Goal: Browse casually

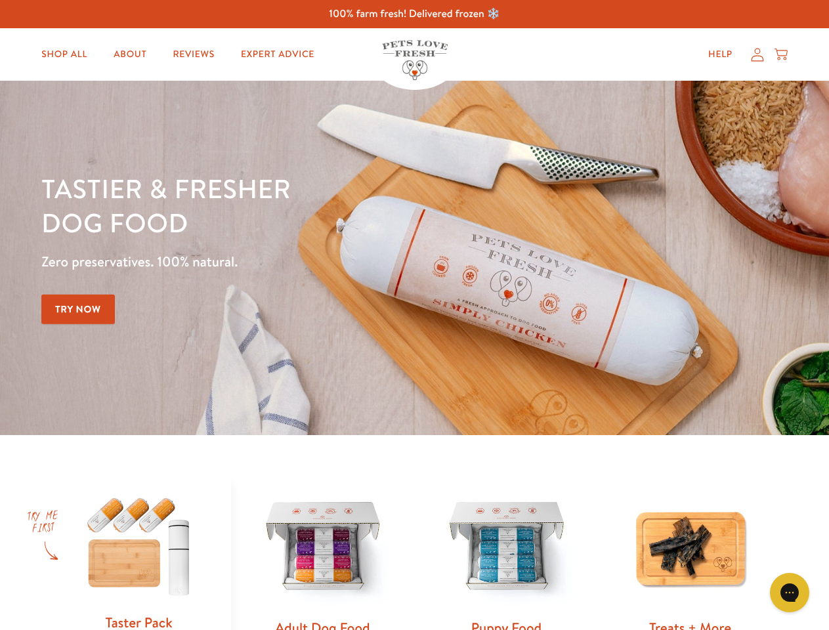
click at [414, 315] on div "Tastier & fresher dog food Zero preservatives. 100% natural. Try Now" at bounding box center [290, 257] width 498 height 173
click at [790, 593] on icon "Gorgias live chat" at bounding box center [789, 592] width 12 height 12
